Goal: Information Seeking & Learning: Learn about a topic

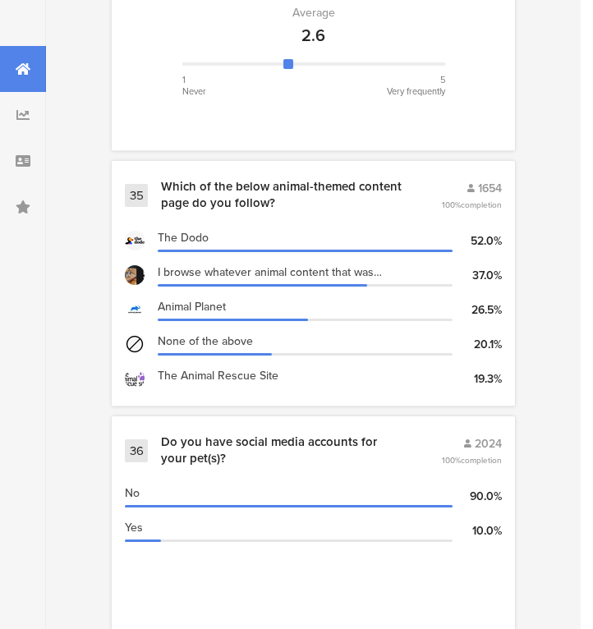
scroll to position [10125, 0]
drag, startPoint x: 214, startPoint y: 161, endPoint x: 171, endPoint y: 170, distance: 43.7
click at [171, 179] on div "Which of the below animal-themed content page do you follow?" at bounding box center [281, 195] width 241 height 32
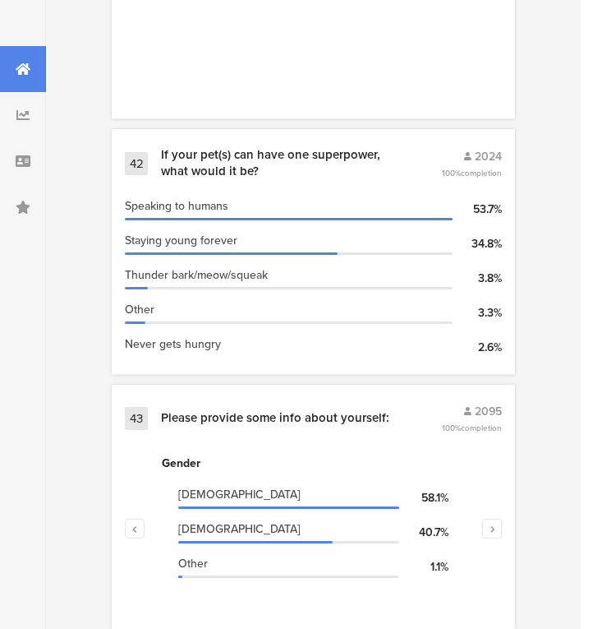
scroll to position [11944, 0]
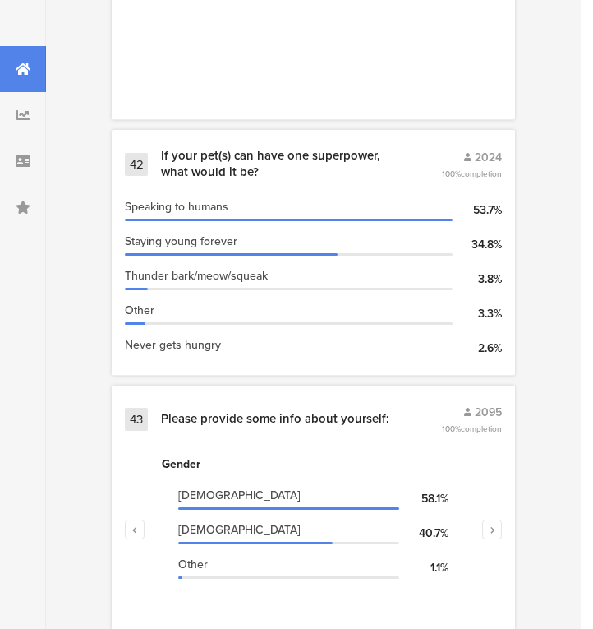
drag, startPoint x: 159, startPoint y: 381, endPoint x: 442, endPoint y: 532, distance: 320.2
click at [442, 532] on div "43 Please provide some info about yourself: 2095 100% completion Gender [DEMOGR…" at bounding box center [313, 507] width 403 height 245
click at [394, 403] on div "43 Please provide some info about yourself: 2095 100% completion" at bounding box center [313, 418] width 377 height 31
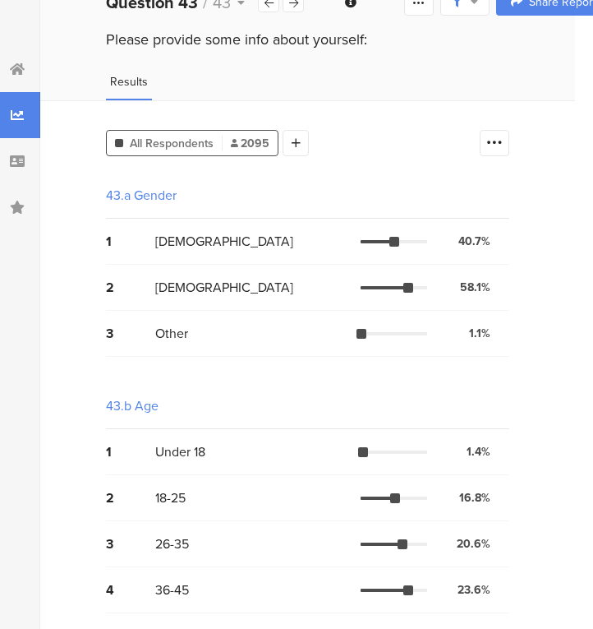
scroll to position [122, 6]
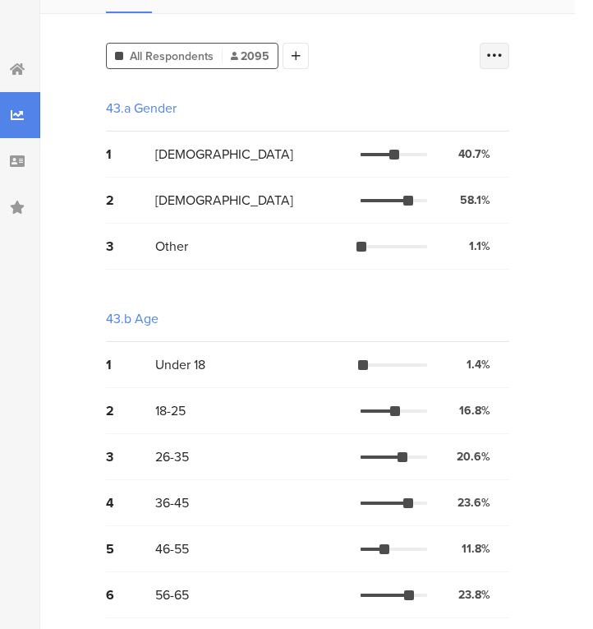
click at [500, 60] on icon at bounding box center [494, 56] width 16 height 16
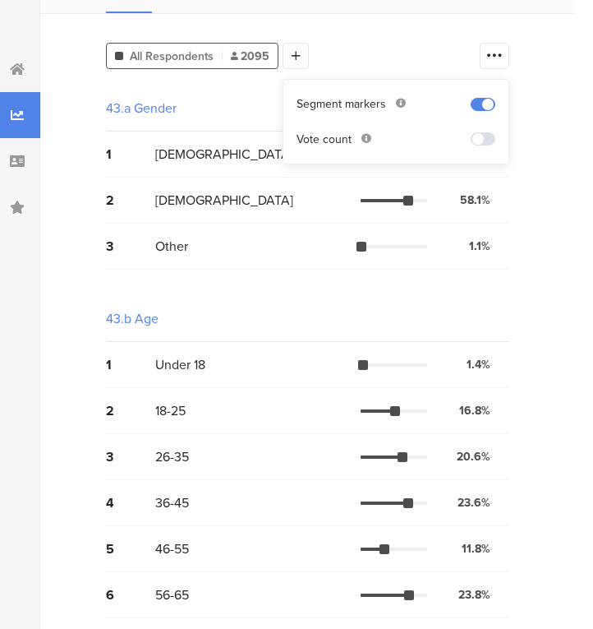
click at [481, 137] on span at bounding box center [483, 138] width 25 height 13
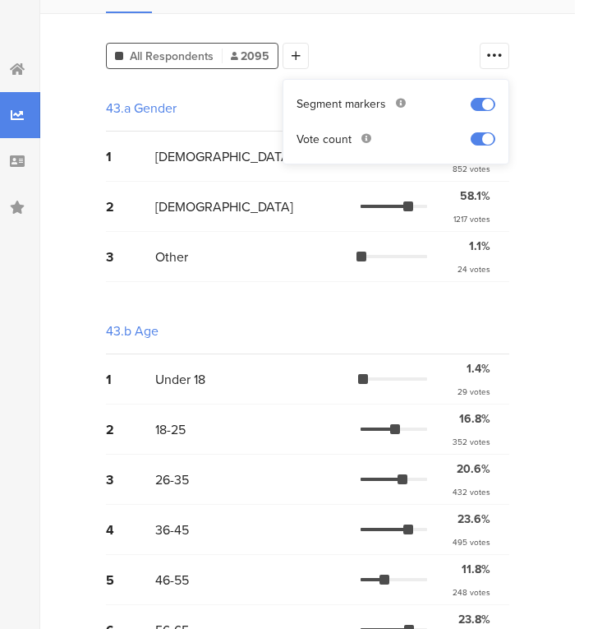
click at [485, 138] on span at bounding box center [483, 138] width 25 height 13
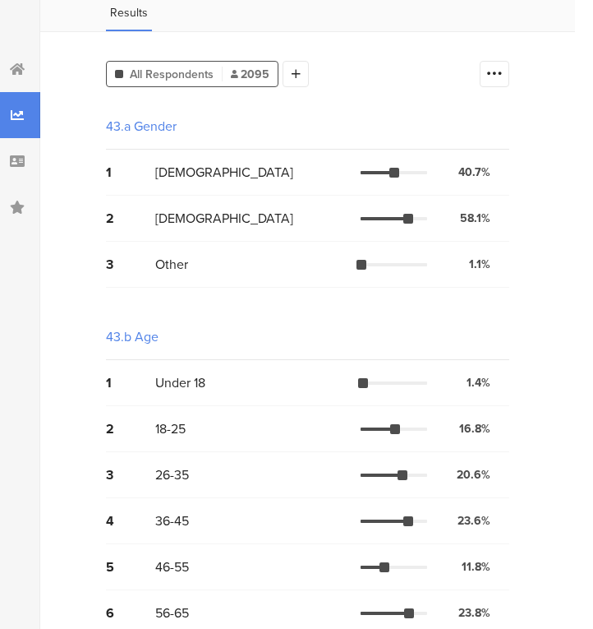
scroll to position [100, 7]
